Goal: Use online tool/utility: Utilize a website feature to perform a specific function

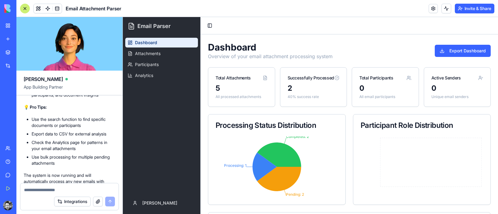
scroll to position [983, 0]
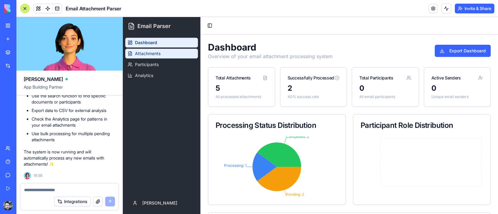
click at [148, 54] on span "Attachments" at bounding box center [148, 53] width 26 height 6
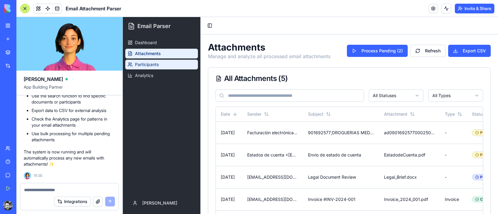
click at [153, 64] on span "Participants" at bounding box center [147, 64] width 24 height 6
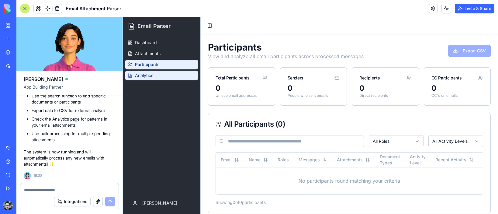
click at [154, 74] on link "Analytics" at bounding box center [161, 76] width 73 height 10
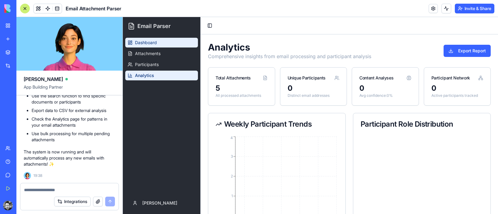
click at [151, 40] on span "Dashboard" at bounding box center [146, 43] width 22 height 6
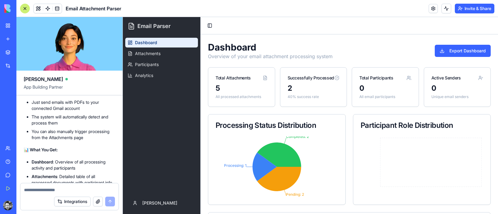
scroll to position [833, 0]
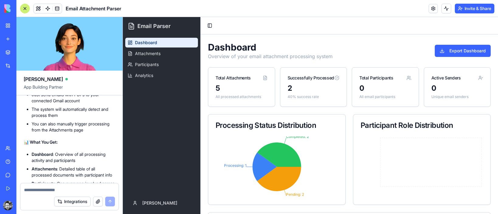
click at [50, 190] on textarea at bounding box center [69, 190] width 91 height 6
type textarea "**********"
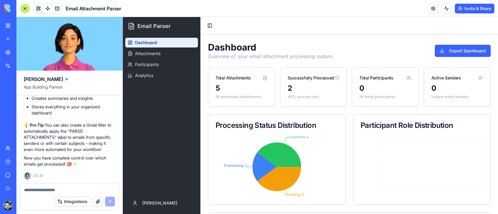
scroll to position [1331, 0]
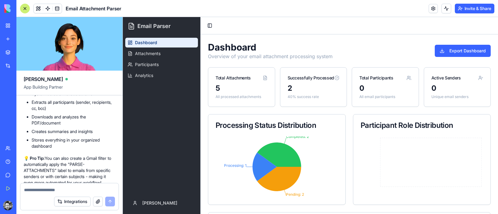
scroll to position [1278, 0]
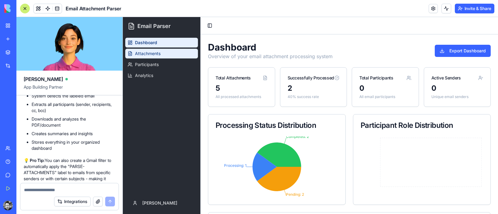
click at [151, 52] on span "Attachments" at bounding box center [148, 53] width 26 height 6
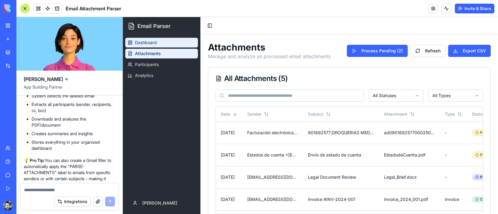
click at [150, 44] on span "Dashboard" at bounding box center [146, 43] width 22 height 6
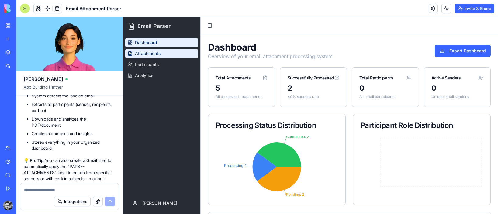
click at [154, 54] on span "Attachments" at bounding box center [148, 53] width 26 height 6
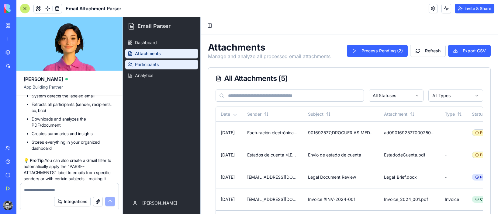
click at [167, 67] on link "Participants" at bounding box center [161, 65] width 73 height 10
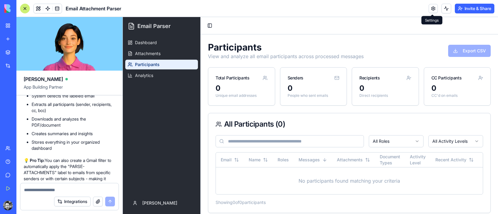
click at [431, 8] on link at bounding box center [433, 8] width 9 height 9
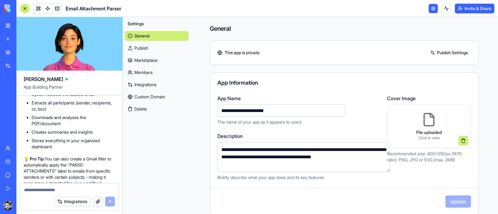
scroll to position [1271, 0]
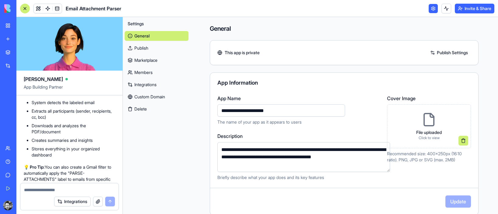
click at [148, 25] on button "Settings" at bounding box center [157, 24] width 64 height 10
click at [138, 23] on span "Settings" at bounding box center [136, 24] width 16 height 6
click at [137, 25] on span "Settings" at bounding box center [136, 24] width 16 height 6
click at [432, 10] on link at bounding box center [433, 8] width 9 height 9
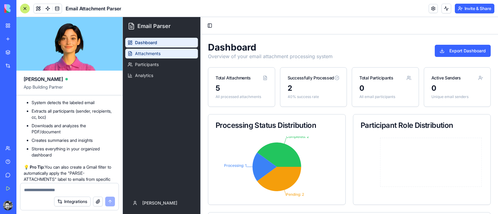
click at [158, 52] on span "Attachments" at bounding box center [148, 53] width 26 height 6
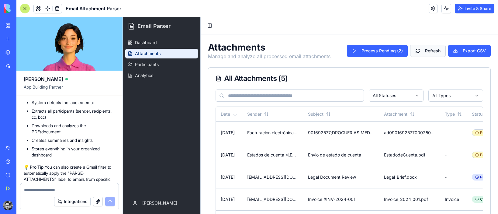
click at [425, 51] on button "Refresh" at bounding box center [428, 51] width 36 height 12
click at [467, 51] on button "Export CSV" at bounding box center [469, 51] width 43 height 12
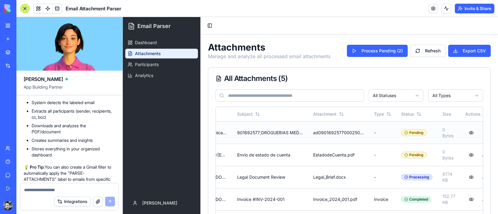
scroll to position [0, 83]
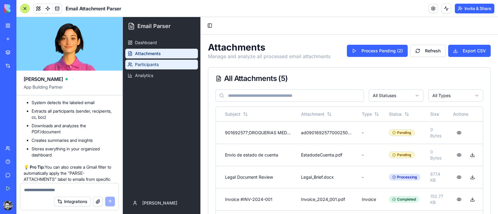
click at [155, 66] on span "Participants" at bounding box center [147, 64] width 24 height 6
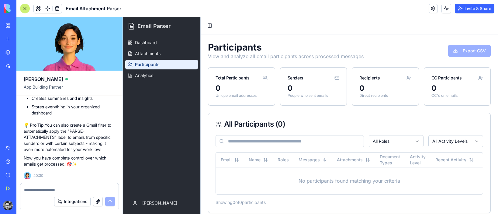
scroll to position [1337, 0]
click at [52, 189] on textarea at bounding box center [69, 190] width 91 height 6
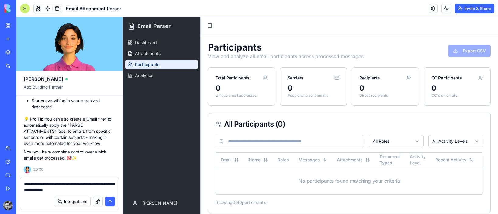
type textarea "**********"
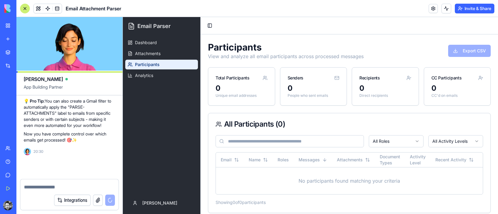
scroll to position [1367, 0]
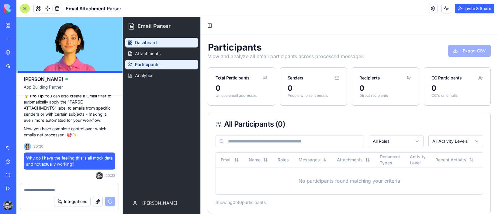
click at [172, 47] on link "Dashboard" at bounding box center [161, 43] width 73 height 10
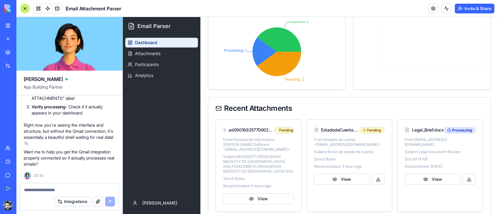
scroll to position [1649, 0]
click at [75, 203] on button "Integrations" at bounding box center [72, 201] width 36 height 10
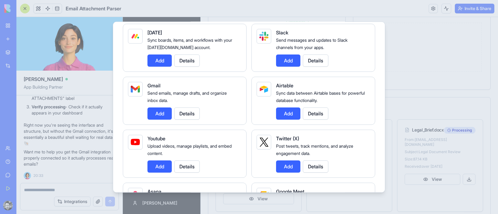
scroll to position [60, 0]
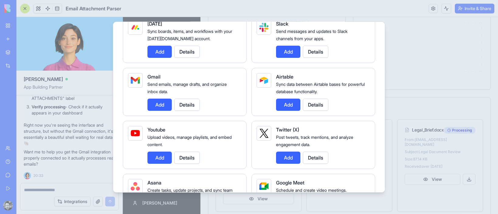
click at [161, 106] on button "Add" at bounding box center [159, 104] width 24 height 12
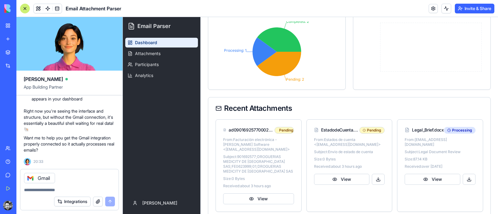
scroll to position [1663, 0]
click at [69, 186] on div at bounding box center [69, 188] width 98 height 10
click at [54, 188] on textarea at bounding box center [69, 190] width 91 height 6
type textarea "**********"
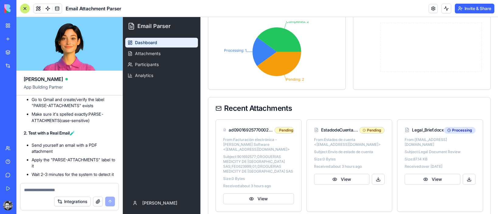
scroll to position [1807, 0]
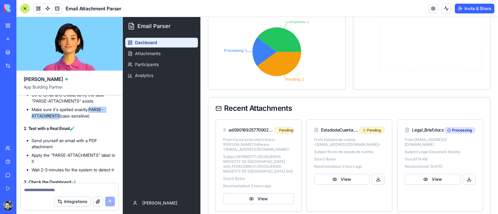
drag, startPoint x: 60, startPoint y: 158, endPoint x: 93, endPoint y: 151, distance: 33.9
click at [93, 119] on li "Make sure it's spelled exactly: PARSE-ATTACHMENTS (case-sensitive)" at bounding box center [74, 112] width 84 height 13
copy code "PARSE-ATTACHMENTS"
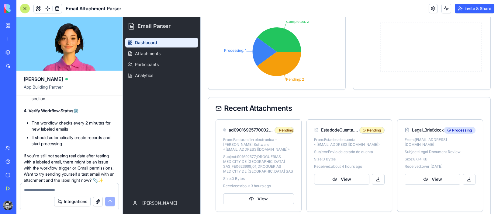
scroll to position [1918, 0]
click at [148, 53] on span "Attachments" at bounding box center [148, 53] width 26 height 6
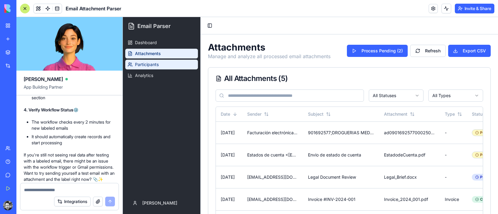
click at [157, 65] on span "Participants" at bounding box center [147, 64] width 24 height 6
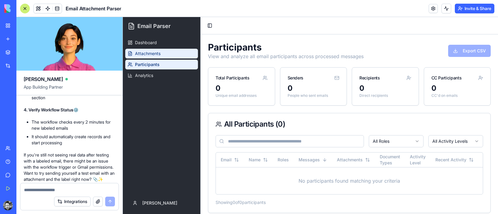
click at [159, 56] on span "Attachments" at bounding box center [148, 53] width 26 height 6
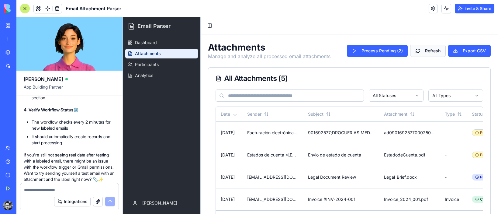
click at [432, 50] on button "Refresh" at bounding box center [428, 51] width 36 height 12
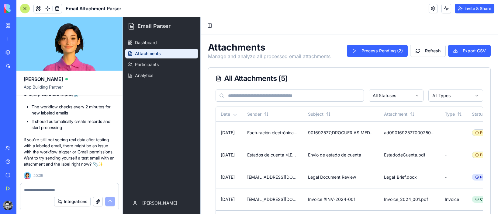
scroll to position [1967, 0]
click at [430, 50] on button "Refresh" at bounding box center [428, 51] width 36 height 12
click at [156, 43] on span "Dashboard" at bounding box center [146, 43] width 22 height 6
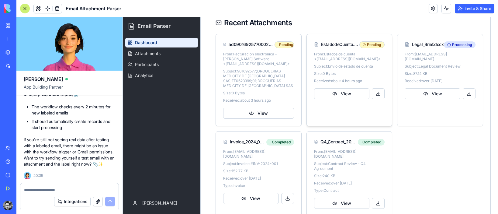
scroll to position [213, 0]
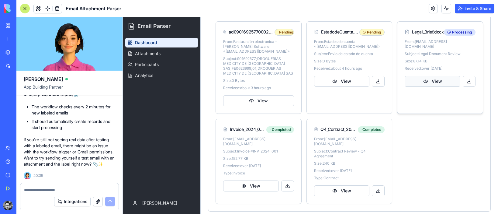
click at [433, 76] on button "View" at bounding box center [433, 81] width 56 height 11
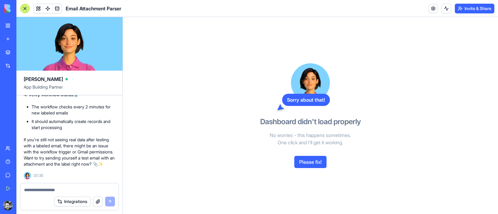
click at [320, 163] on button "Please fix!" at bounding box center [310, 162] width 32 height 12
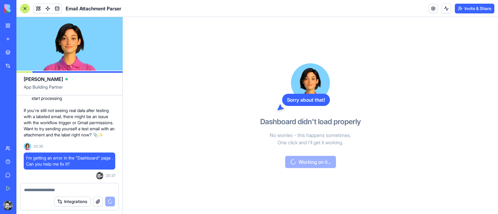
scroll to position [2010, 0]
click at [57, 10] on span at bounding box center [57, 8] width 17 height 17
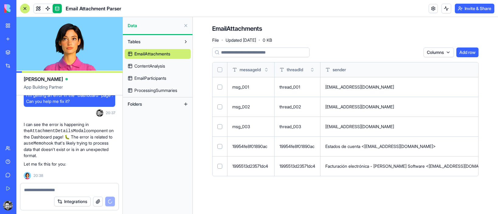
scroll to position [2089, 0]
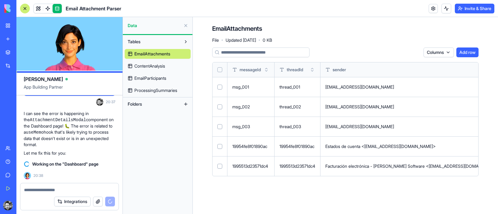
click at [148, 67] on span "ContentAnalysis" at bounding box center [149, 66] width 31 height 6
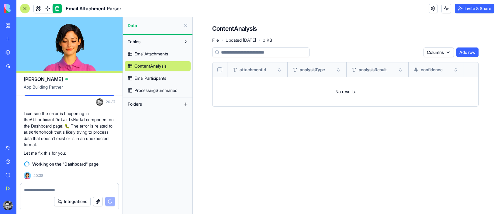
click at [161, 78] on span "EmailParticipants" at bounding box center [150, 78] width 32 height 6
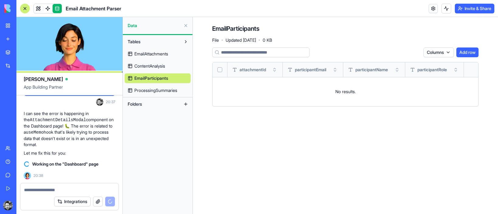
click at [165, 92] on span "ProcessingSummaries" at bounding box center [155, 90] width 43 height 6
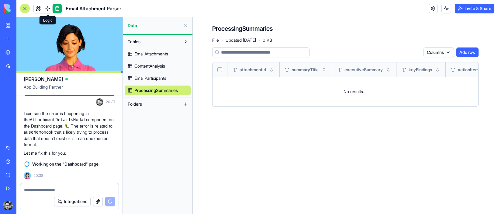
click at [48, 7] on span at bounding box center [47, 8] width 17 height 17
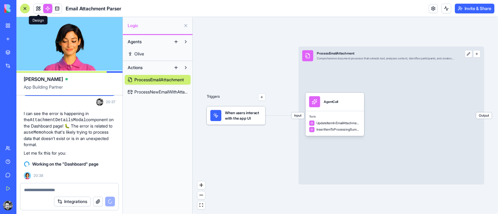
click at [39, 10] on link at bounding box center [38, 8] width 9 height 9
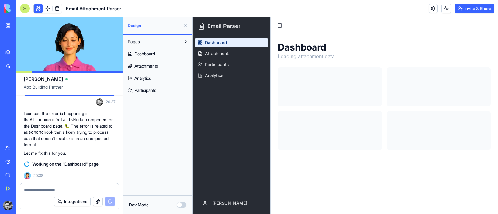
click at [151, 55] on span "Dashboard" at bounding box center [144, 54] width 21 height 6
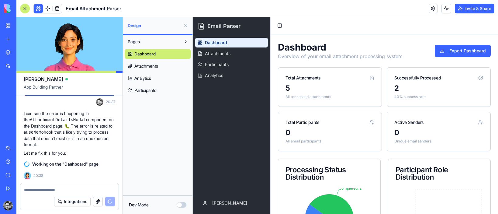
click at [24, 8] on div at bounding box center [25, 9] width 10 height 10
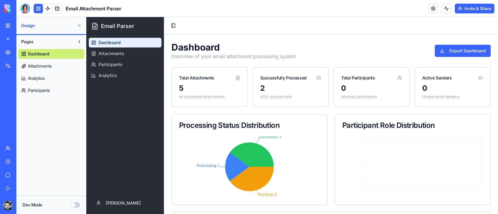
click at [77, 203] on button "Dev Mode" at bounding box center [75, 204] width 10 height 5
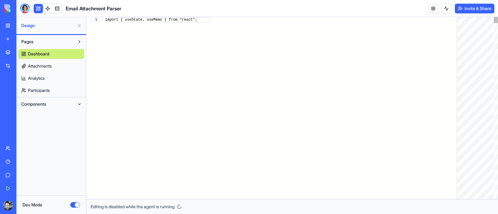
scroll to position [33, 0]
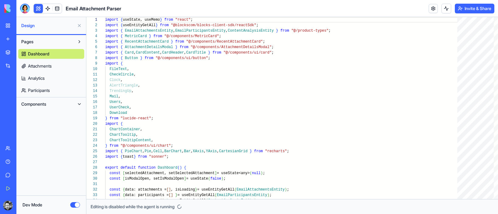
click at [77, 204] on button "Dev Mode" at bounding box center [75, 204] width 10 height 5
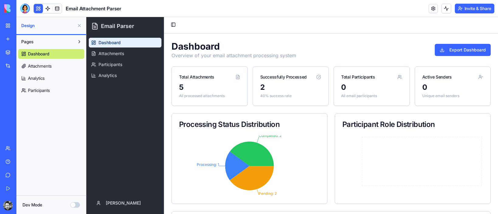
scroll to position [0, 0]
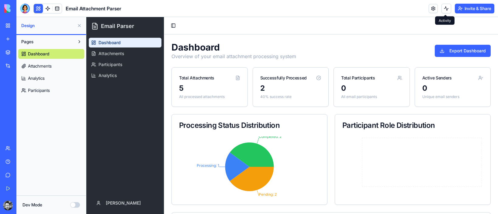
click at [445, 7] on button at bounding box center [446, 9] width 10 height 10
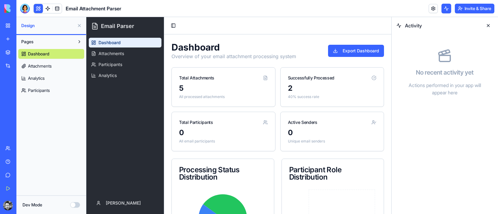
click at [445, 7] on button at bounding box center [446, 9] width 10 height 10
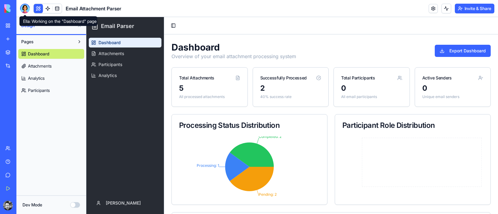
click at [25, 9] on div at bounding box center [25, 9] width 10 height 10
